Goal: Task Accomplishment & Management: Use online tool/utility

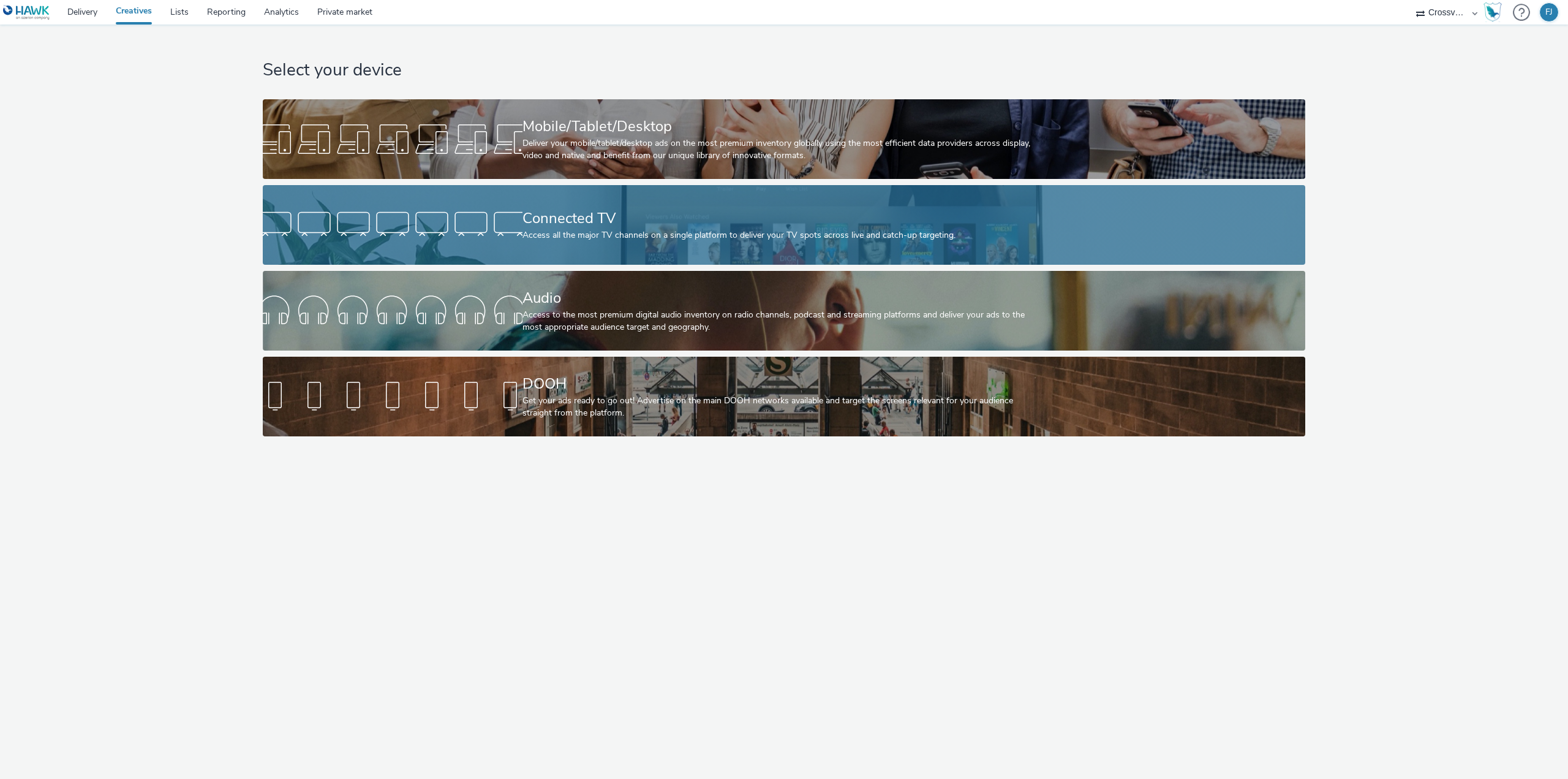
click at [533, 215] on div "Connected TV" at bounding box center [782, 218] width 518 height 22
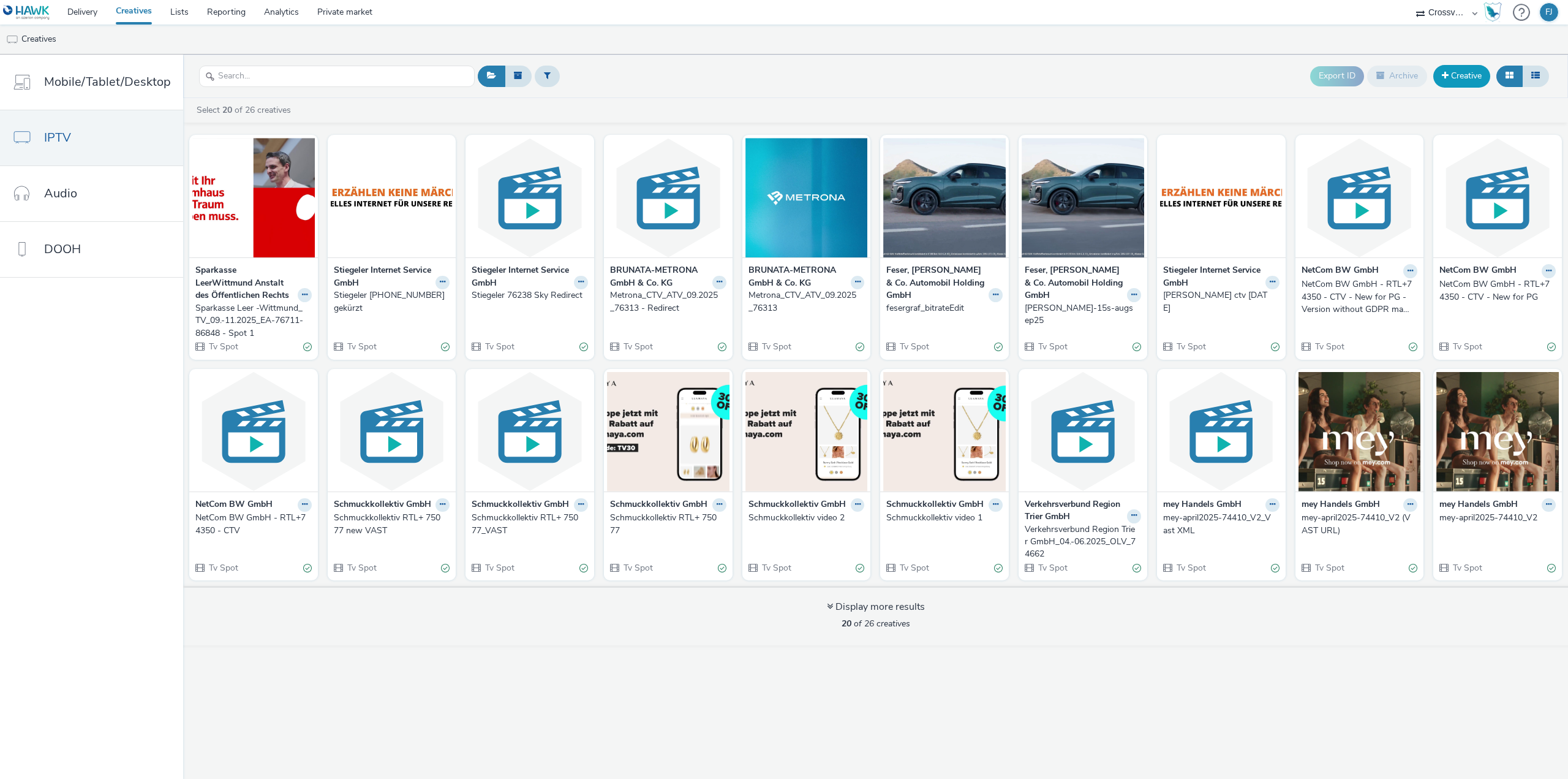
click at [1464, 78] on link "Creative" at bounding box center [1461, 76] width 57 height 22
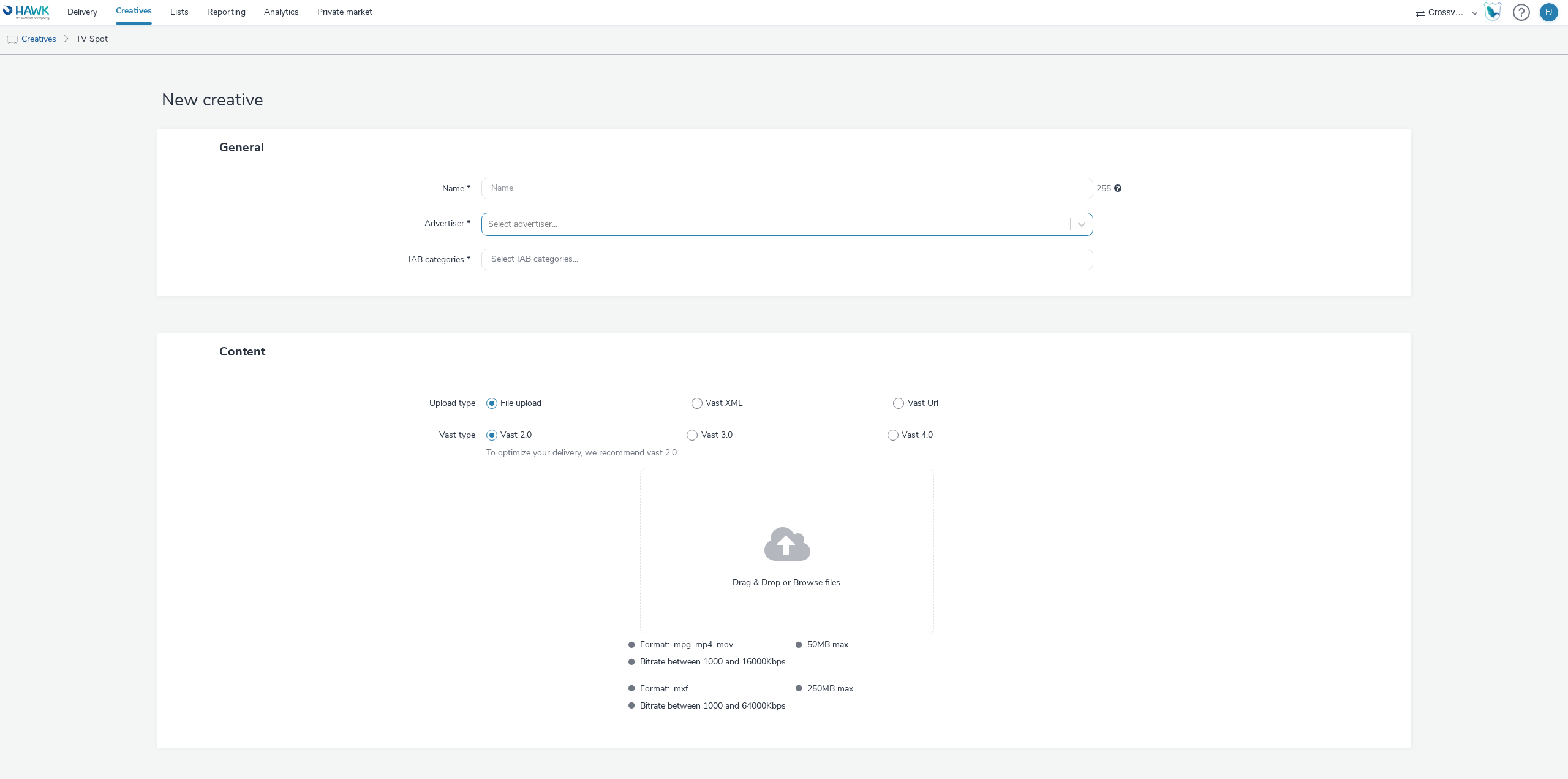
click at [551, 217] on div at bounding box center [776, 224] width 575 height 15
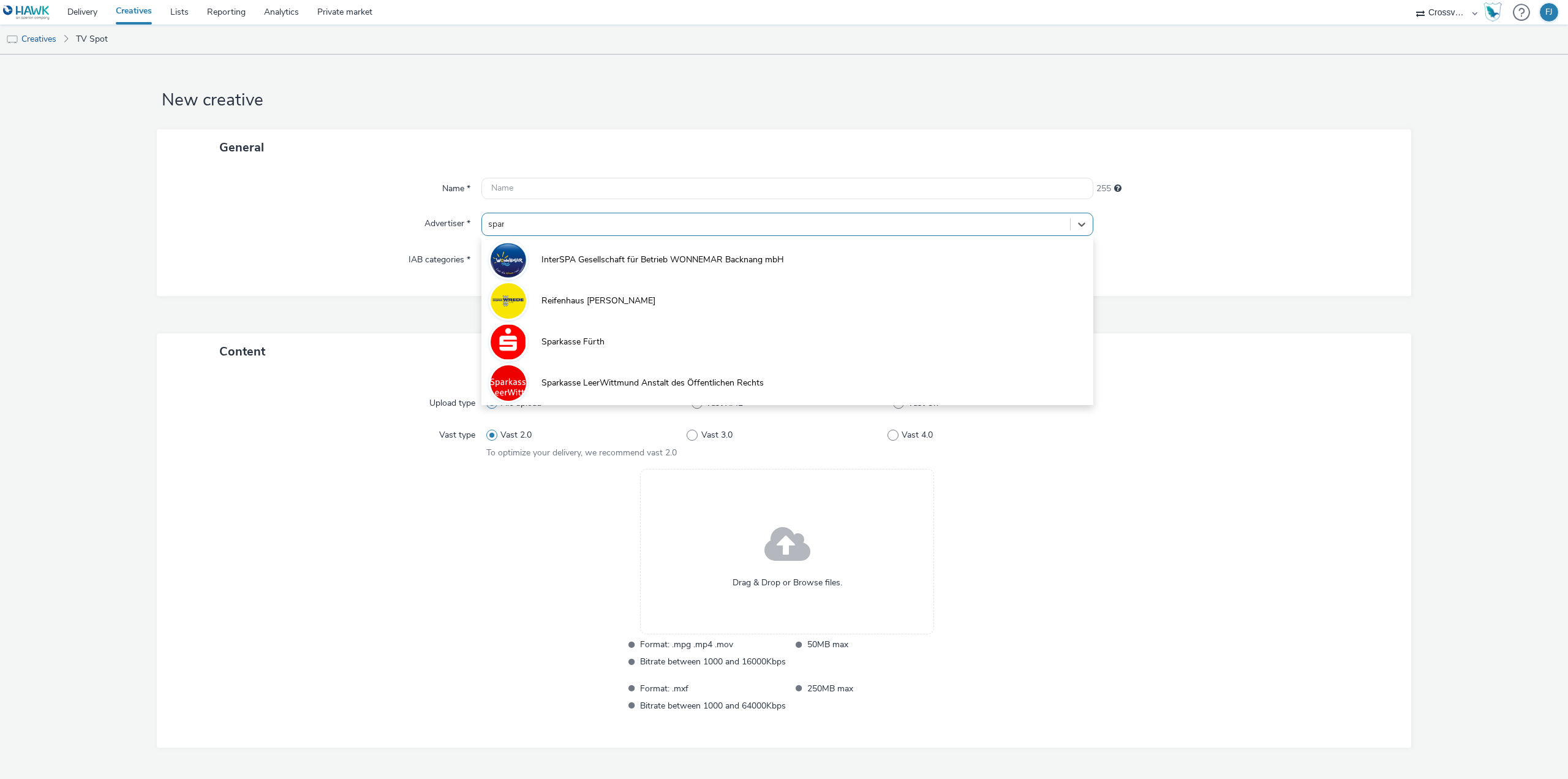
type input "spark"
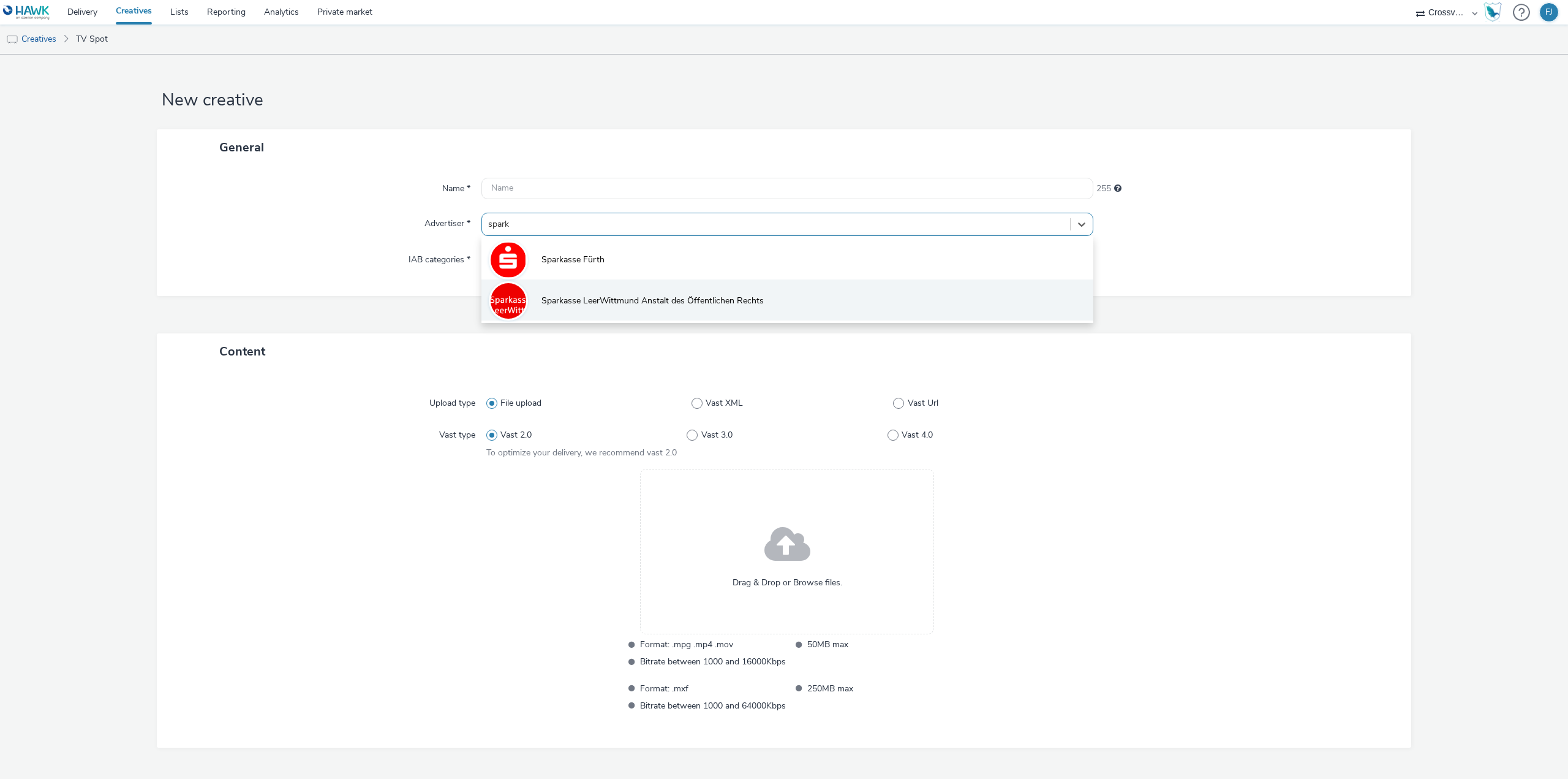
click at [557, 297] on span "Sparkasse LeerWittmund Anstalt des Öffentlichen Rechts" at bounding box center [652, 301] width 222 height 12
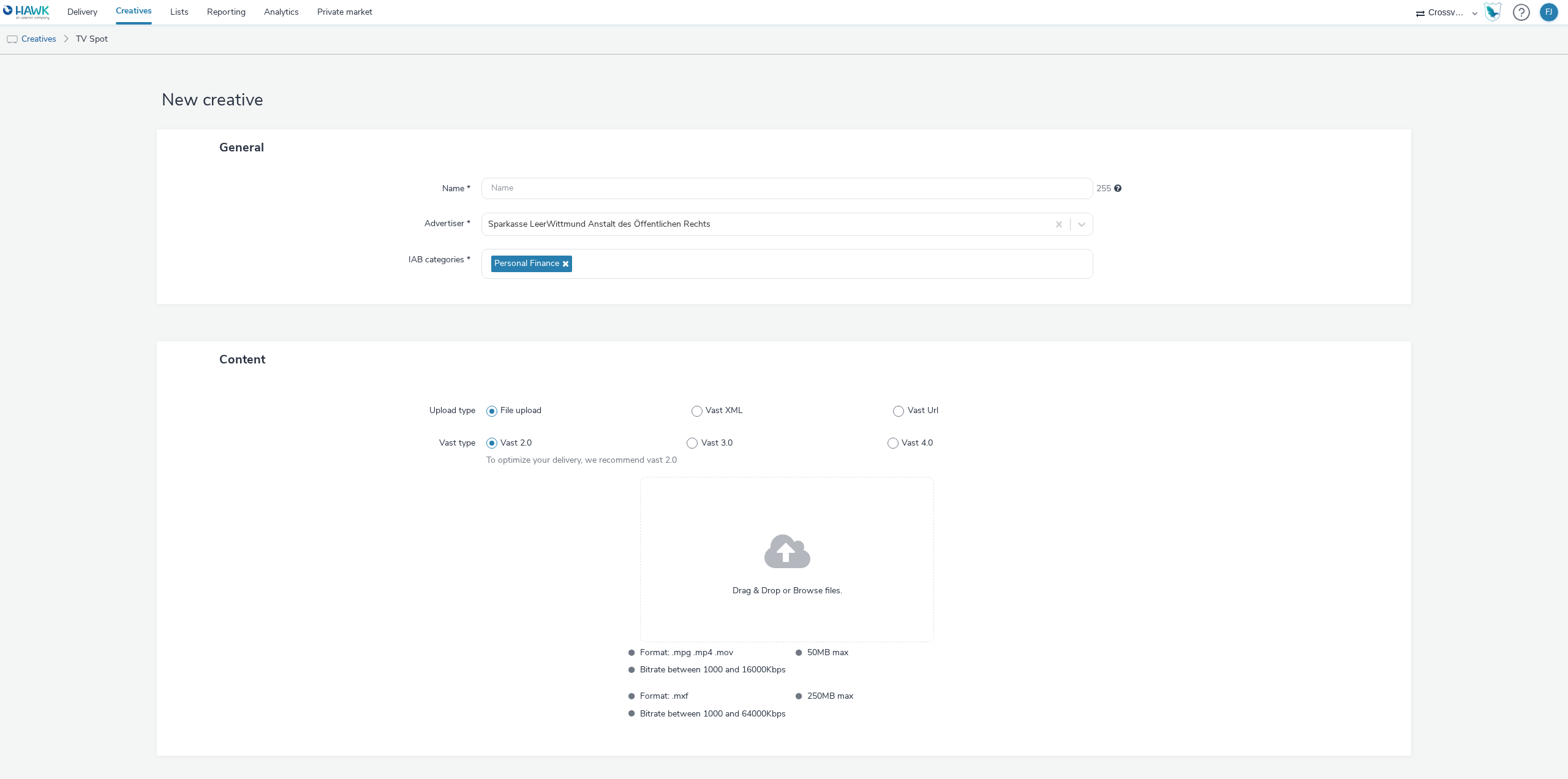
click at [351, 73] on form "New creative General Name * 255 Advertiser * Sparkasse LeerWittmund Anstalt des…" at bounding box center [784, 440] width 1568 height 770
click at [538, 191] on input "text" at bounding box center [786, 189] width 612 height 22
paste input "Sparkasse Leer -Wittmund_TV_09.-11.2025_EA-76711-86848 - Spot 2"
type input "Sparkasse Leer -Wittmund_TV_09.-11.2025_EA-76711-86848 - Spot 2"
click at [764, 563] on span at bounding box center [786, 553] width 46 height 63
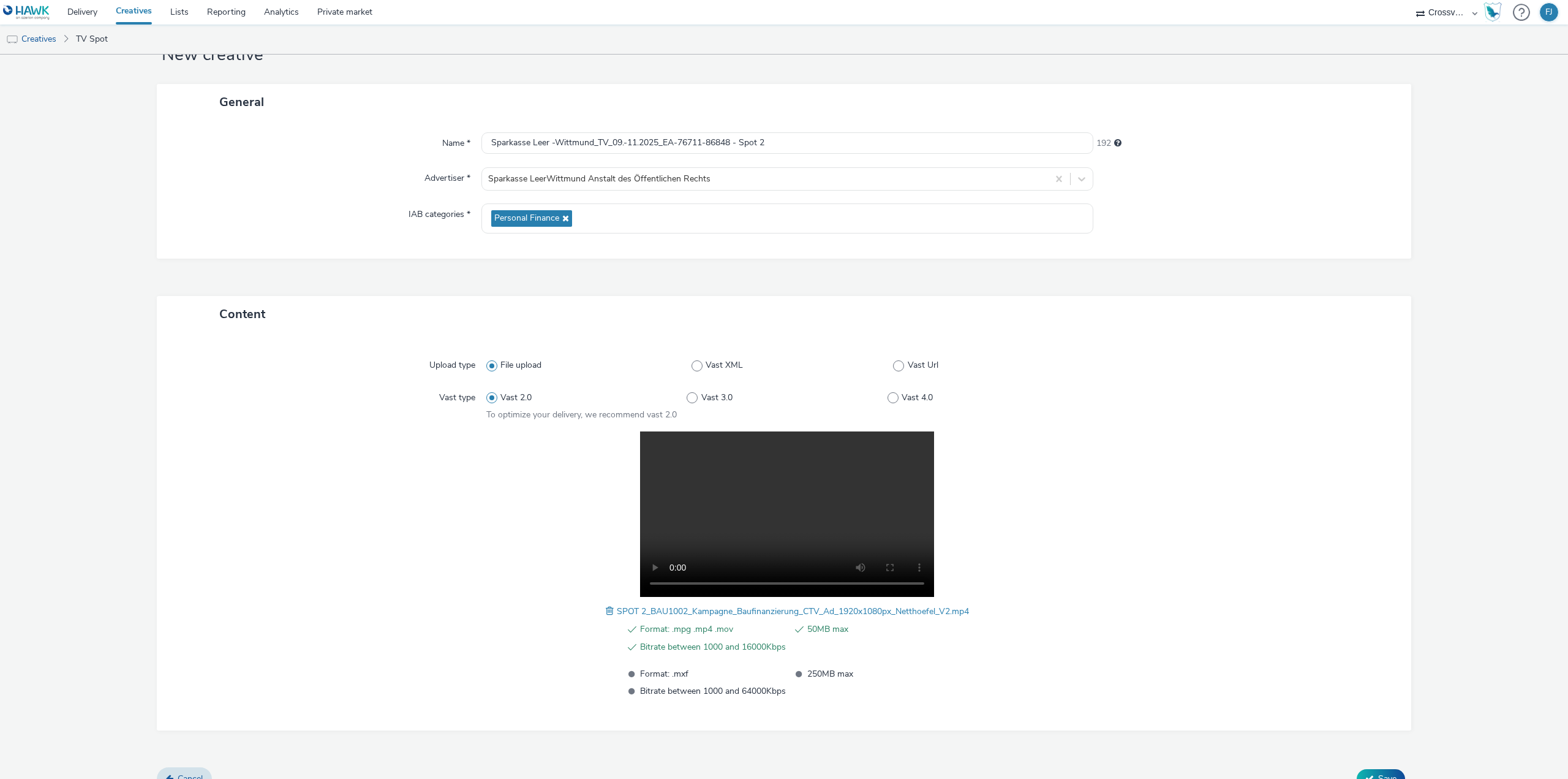
scroll to position [64, 0]
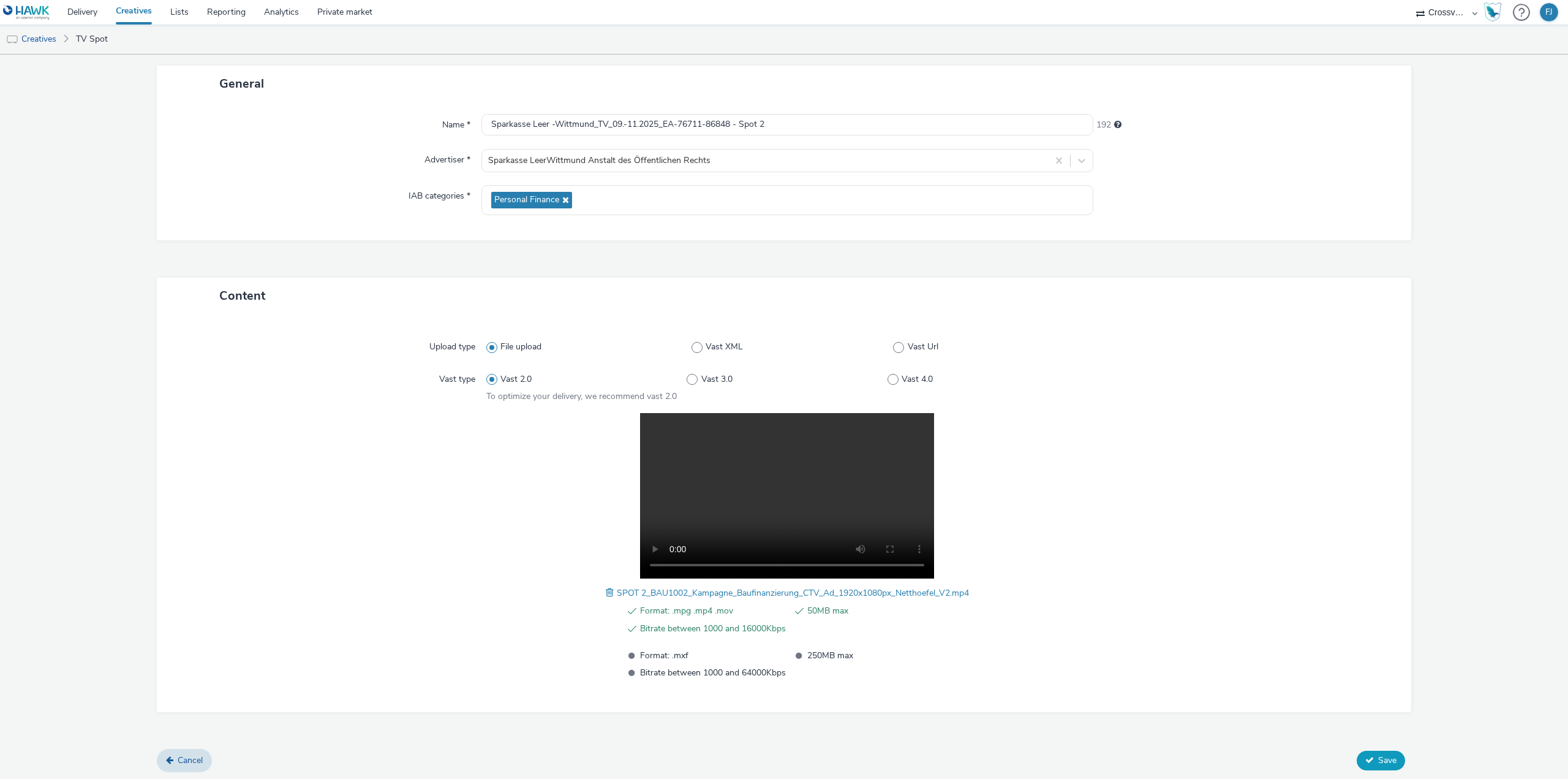
click at [1368, 761] on button "Save" at bounding box center [1379, 760] width 48 height 20
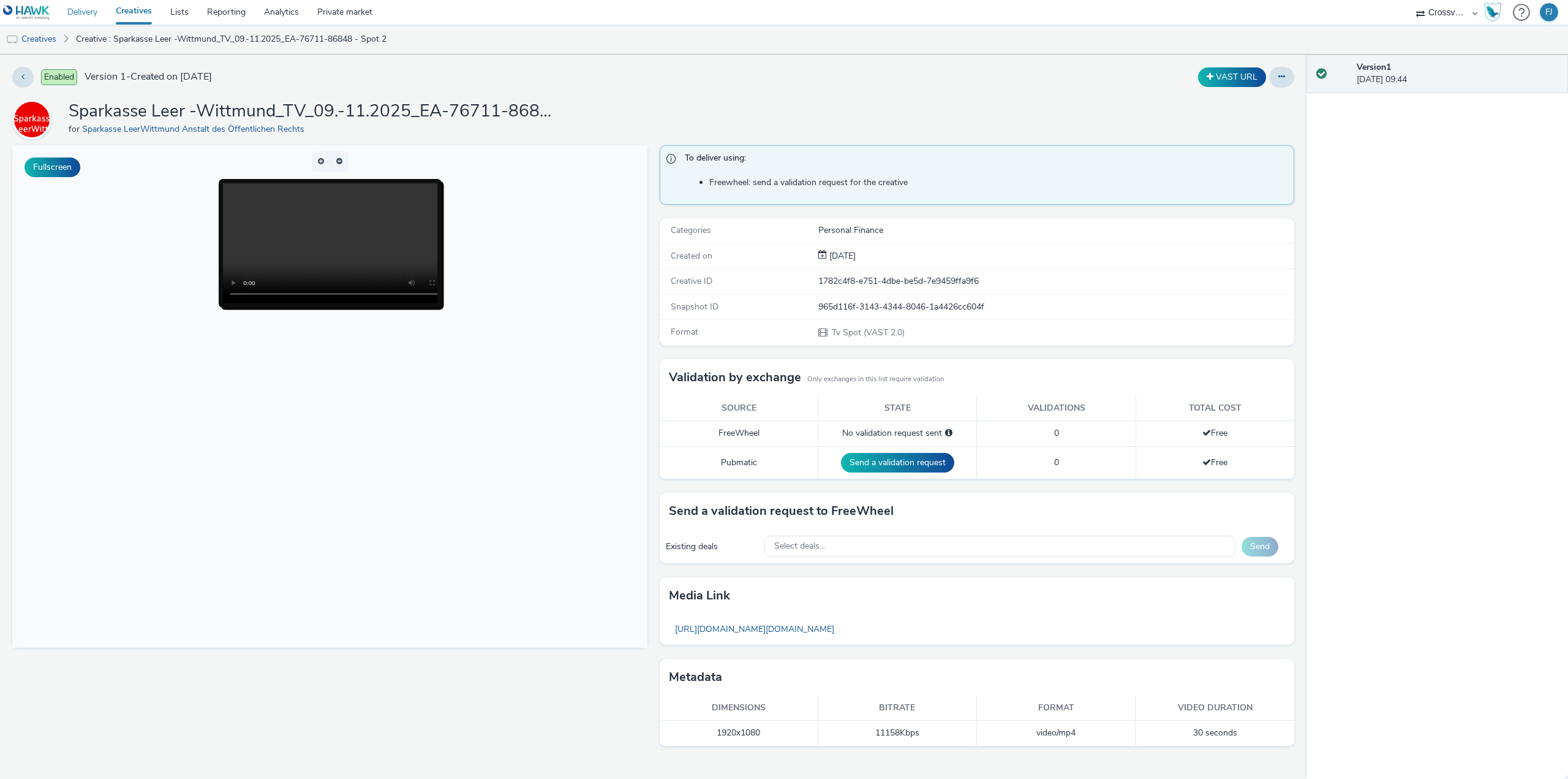
click at [81, 9] on link "Delivery" at bounding box center [81, 12] width 48 height 25
